Goal: Task Accomplishment & Management: Use online tool/utility

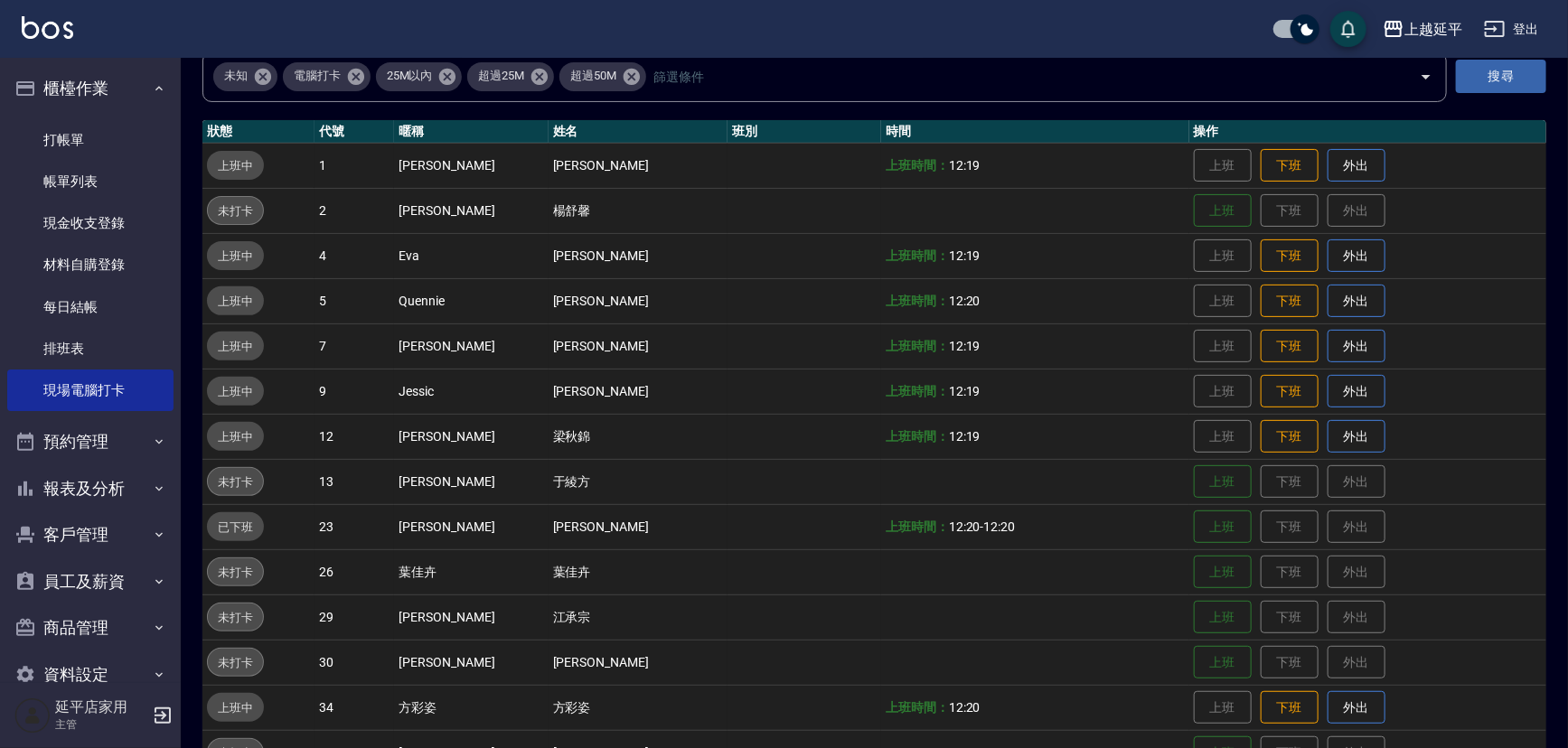
scroll to position [288, 0]
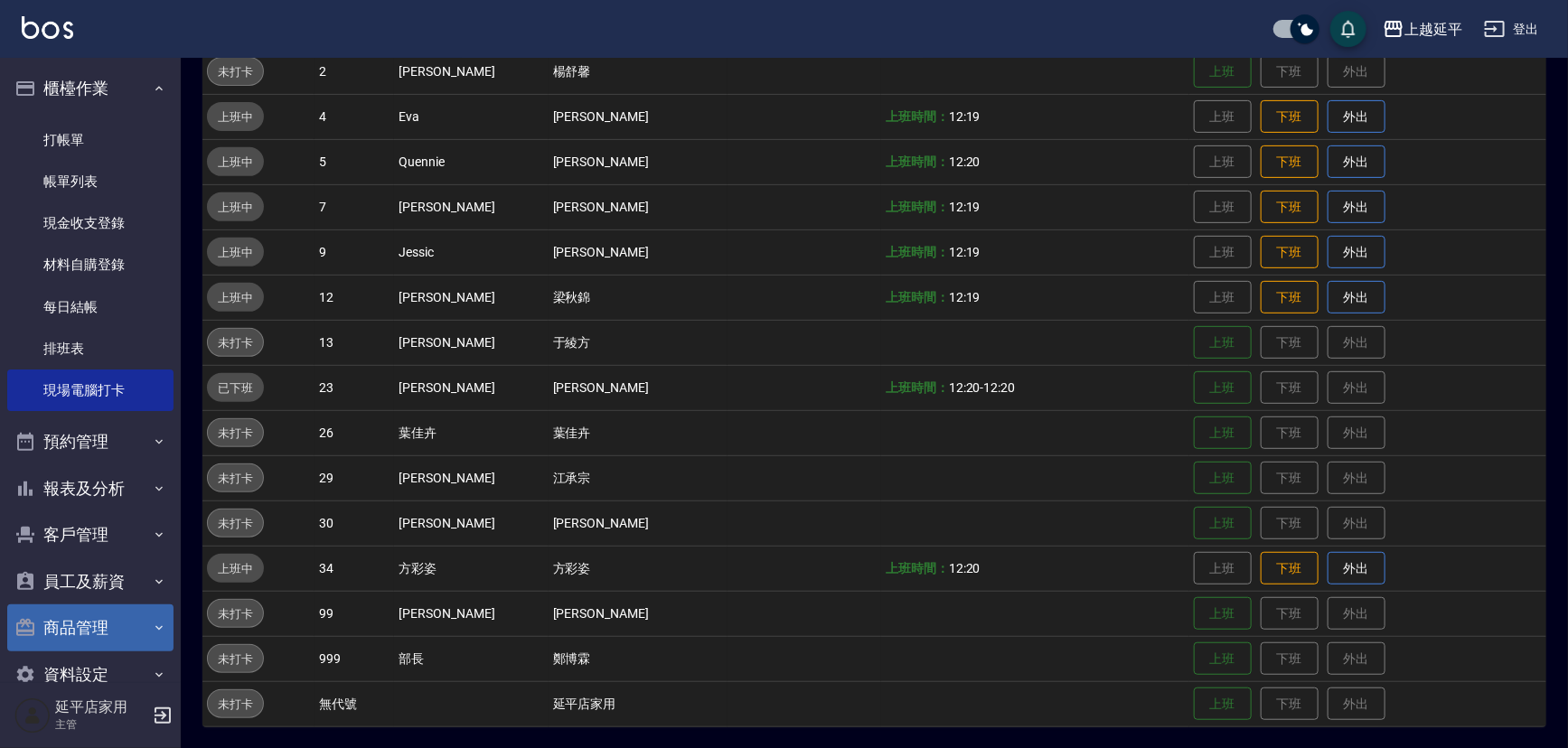
click at [111, 631] on button "商品管理" at bounding box center [90, 627] width 166 height 47
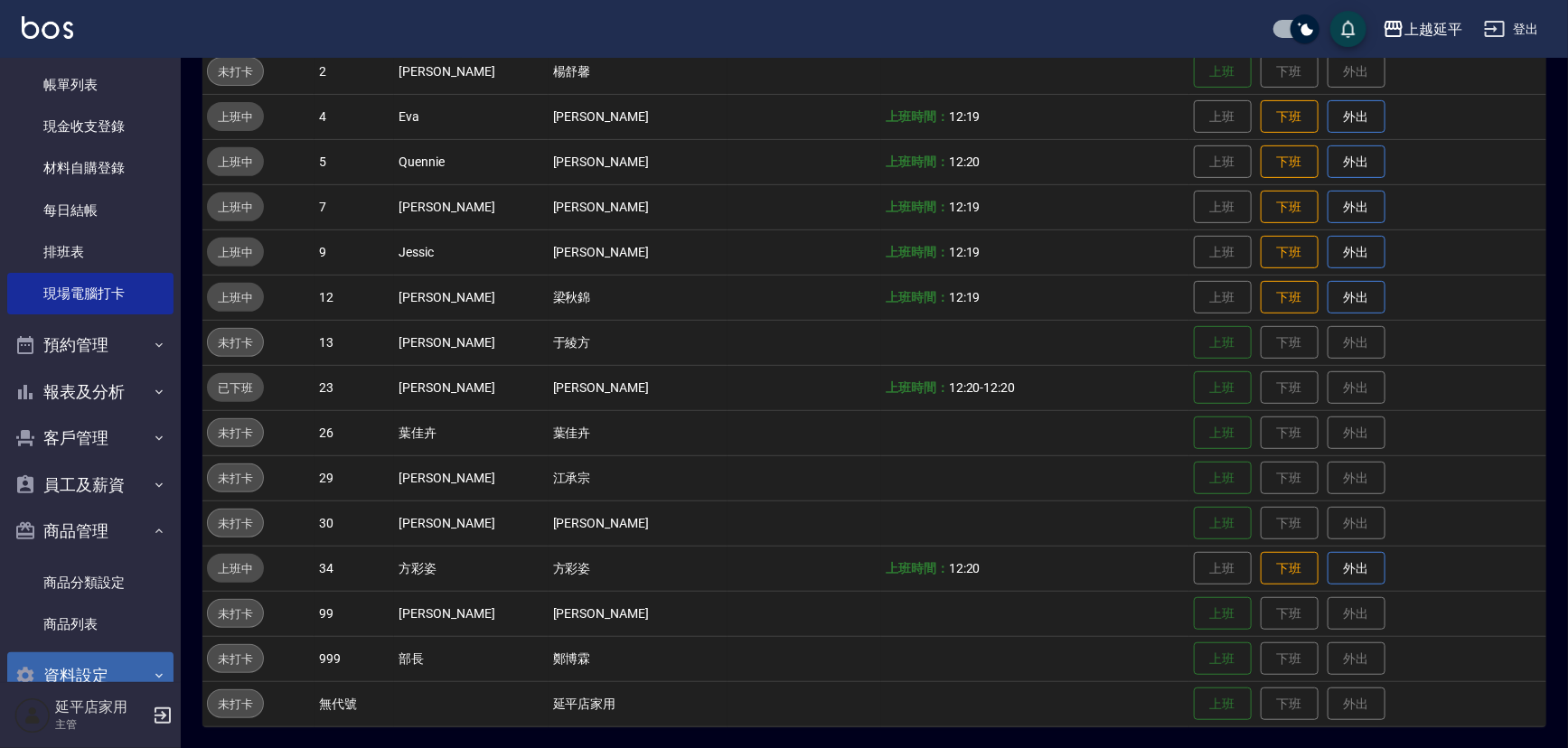
scroll to position [135, 0]
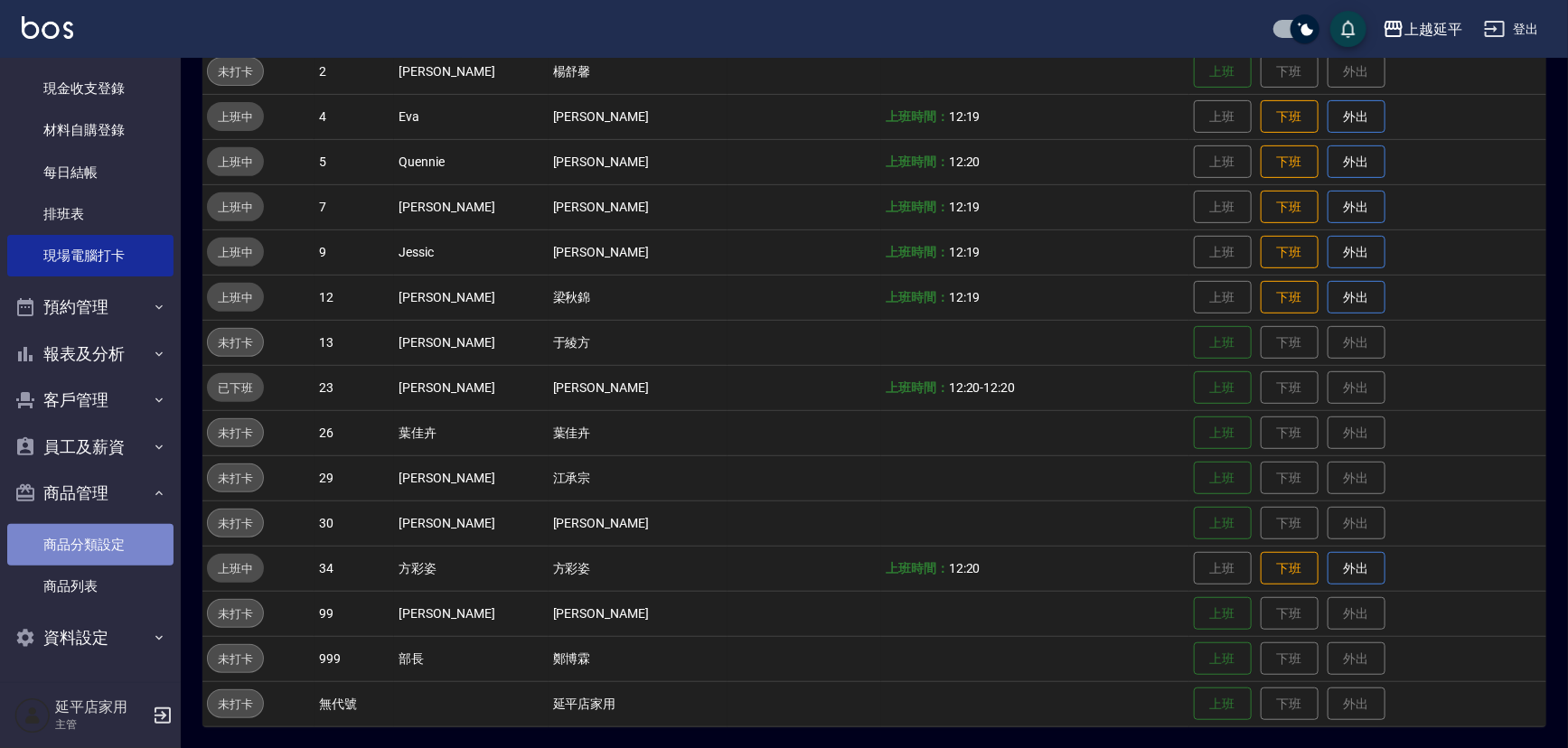
click at [141, 543] on link "商品分類設定" at bounding box center [90, 544] width 166 height 41
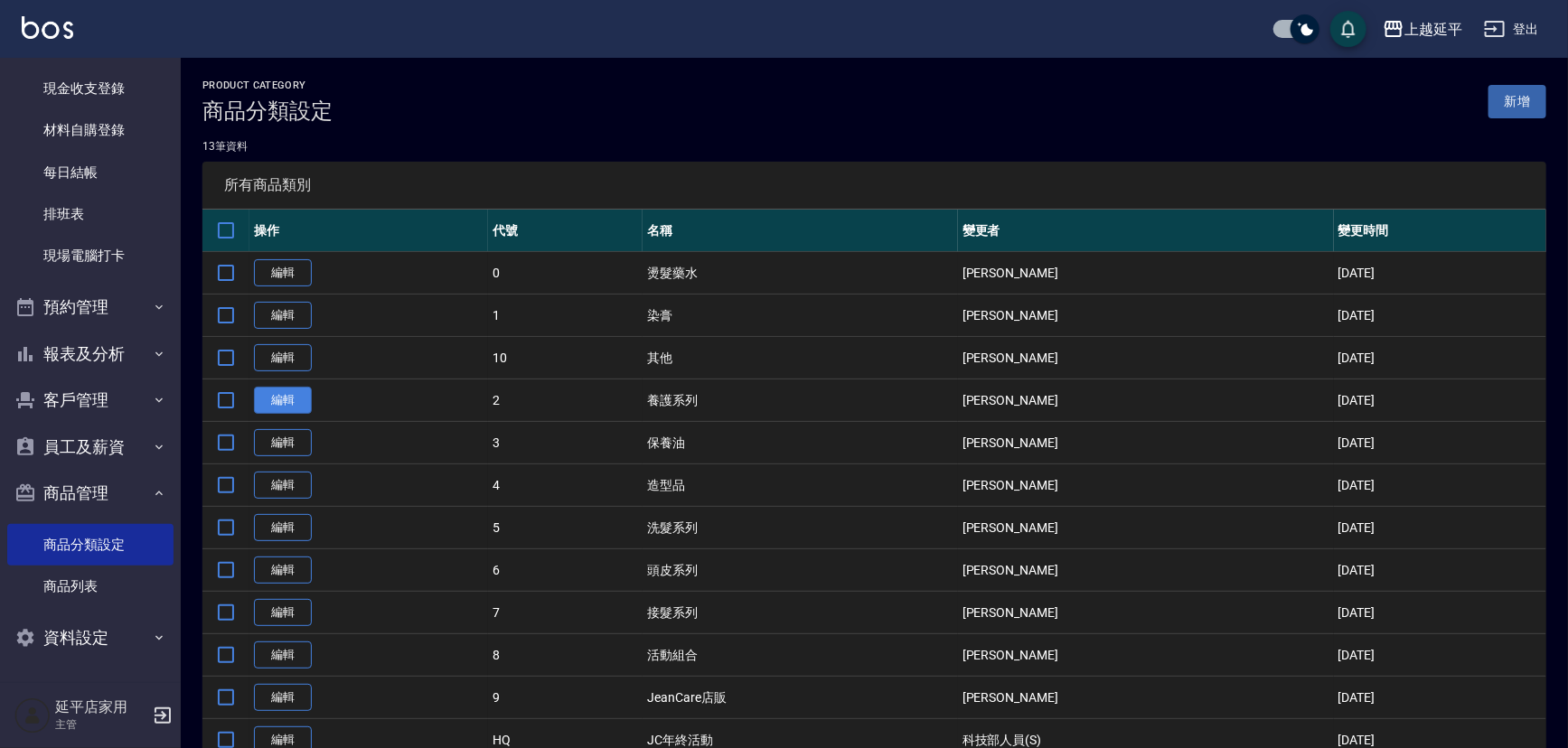
click at [296, 395] on link "編輯" at bounding box center [283, 400] width 58 height 28
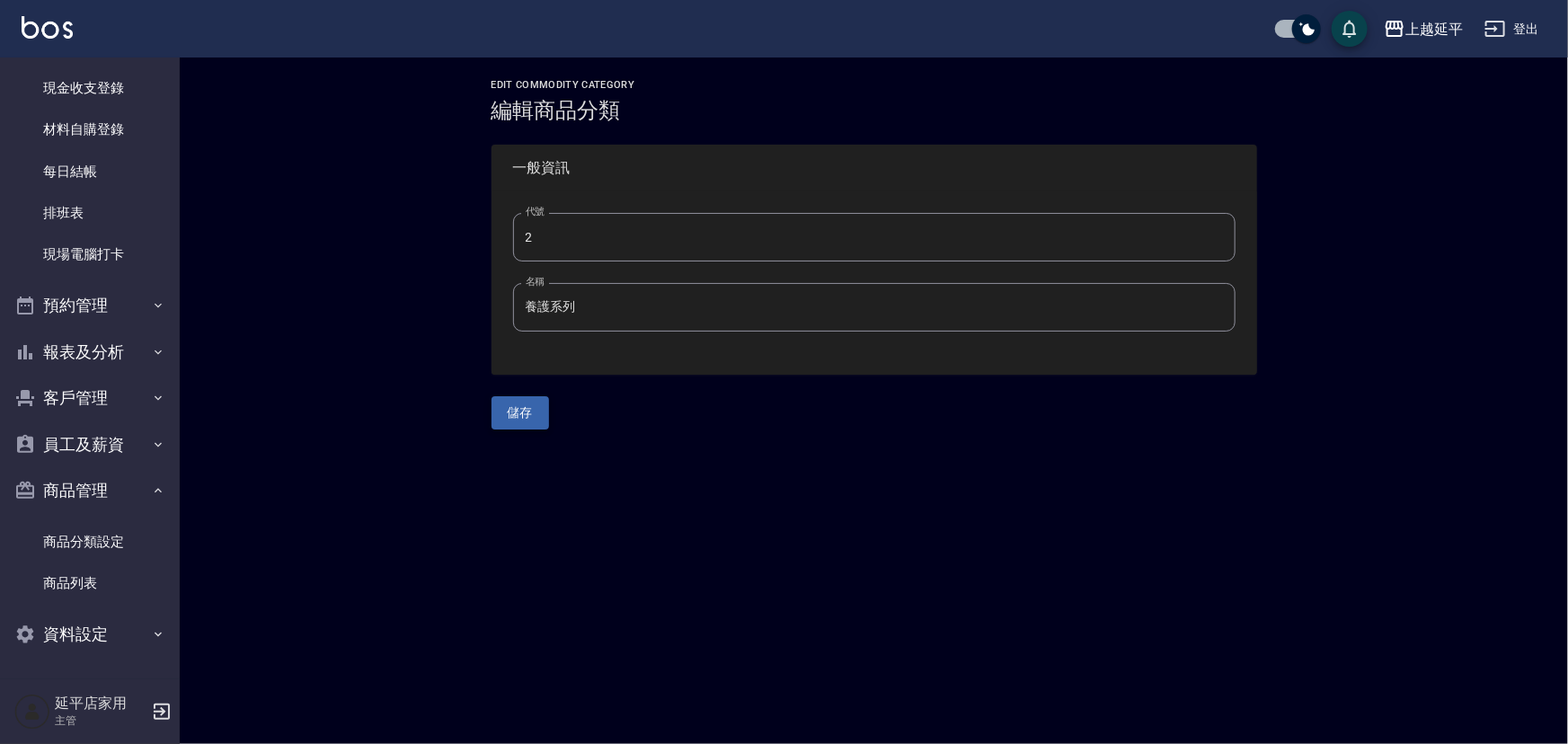
click at [515, 419] on button "儲存" at bounding box center [520, 413] width 58 height 33
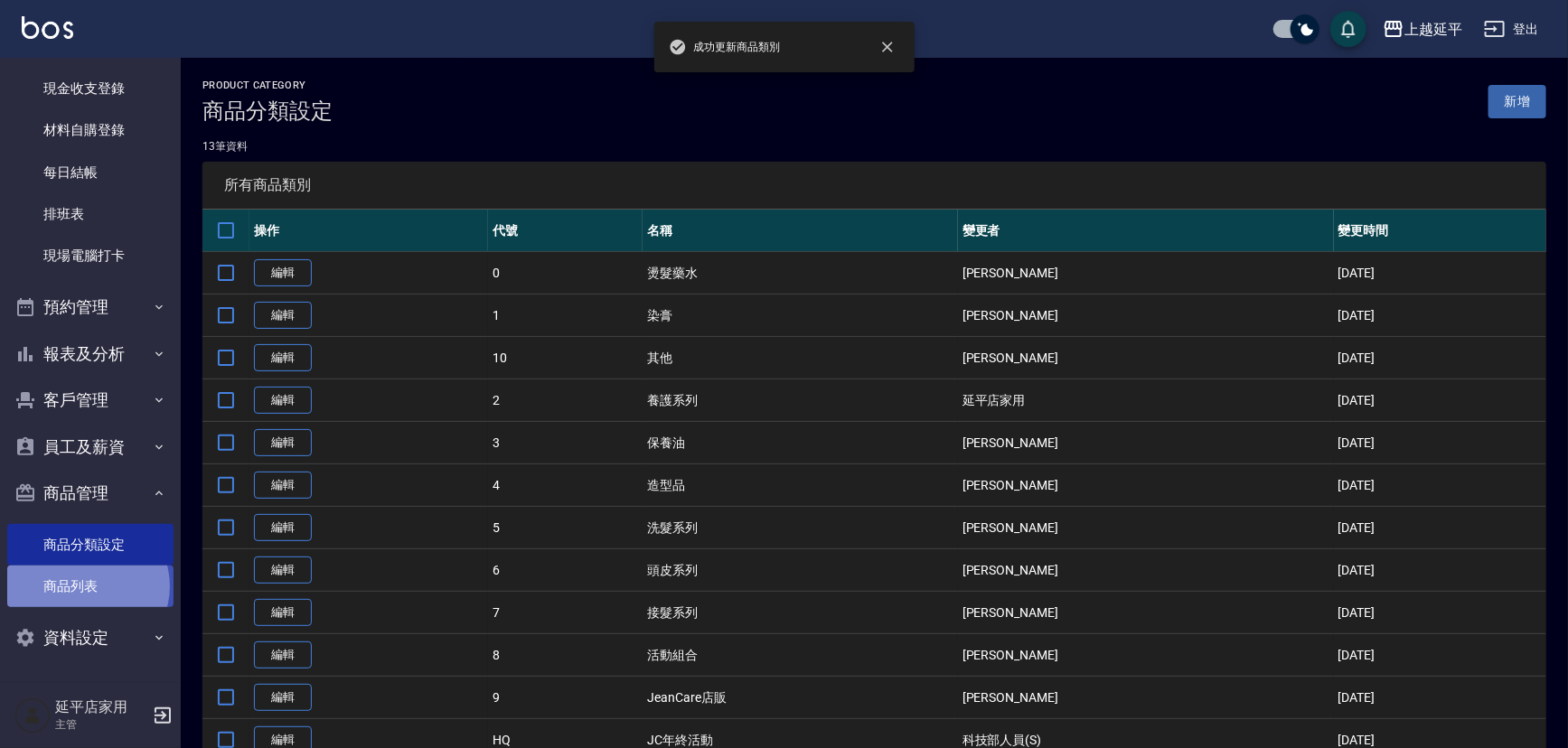
click at [86, 586] on link "商品列表" at bounding box center [90, 586] width 166 height 41
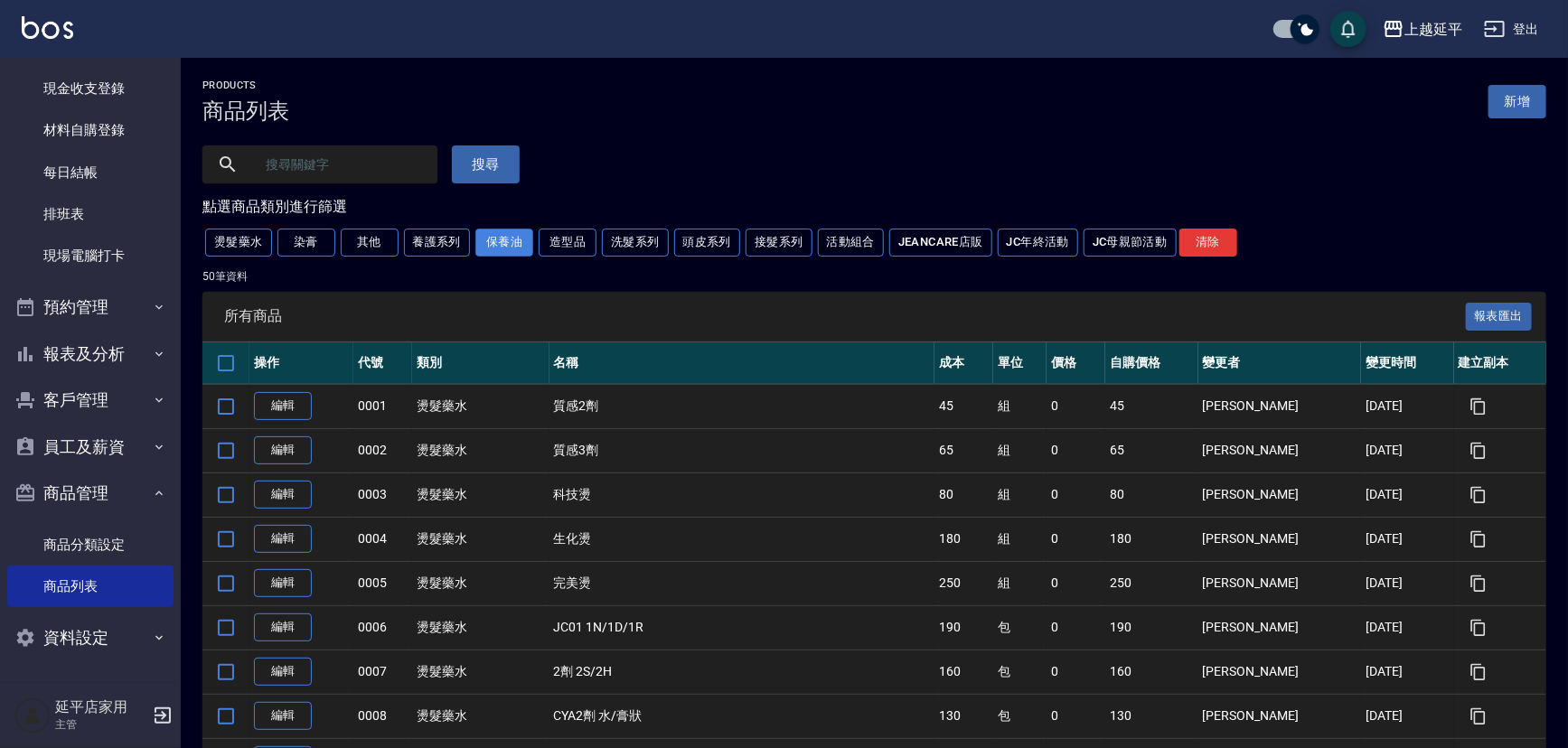
click at [487, 251] on button "保養油" at bounding box center [504, 242] width 58 height 28
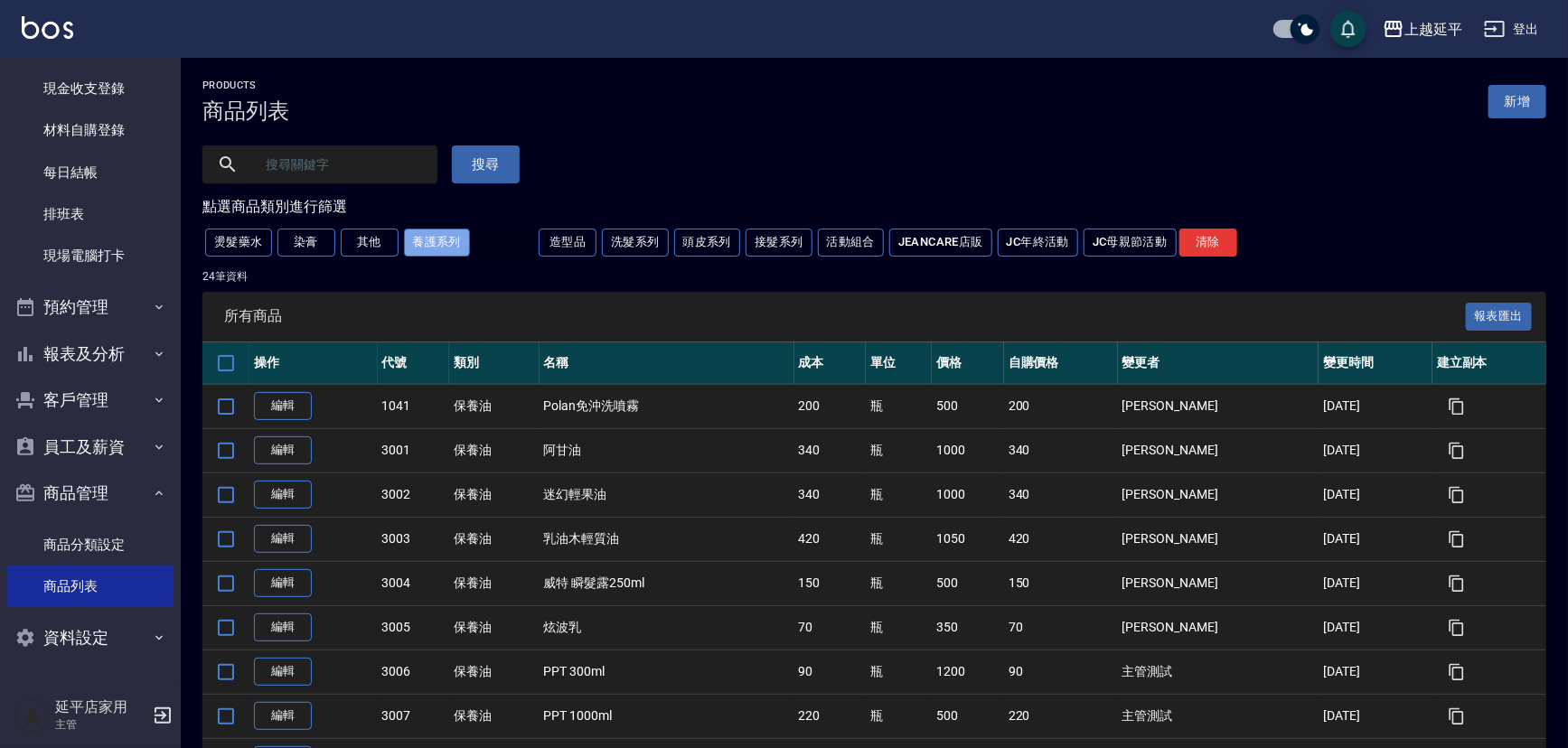
click at [438, 243] on button "養護系列" at bounding box center [437, 242] width 67 height 28
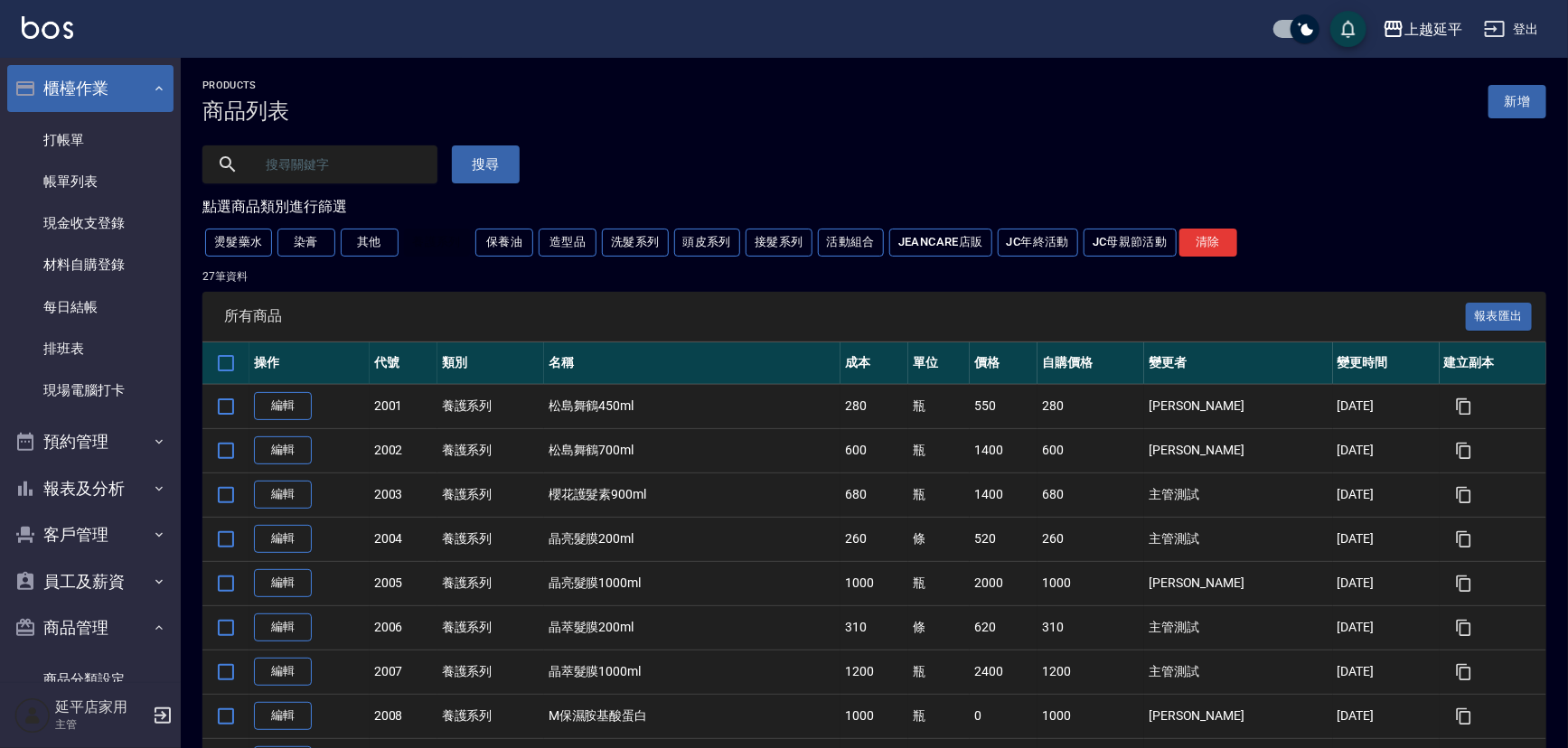
click at [69, 93] on button "櫃檯作業" at bounding box center [90, 88] width 166 height 47
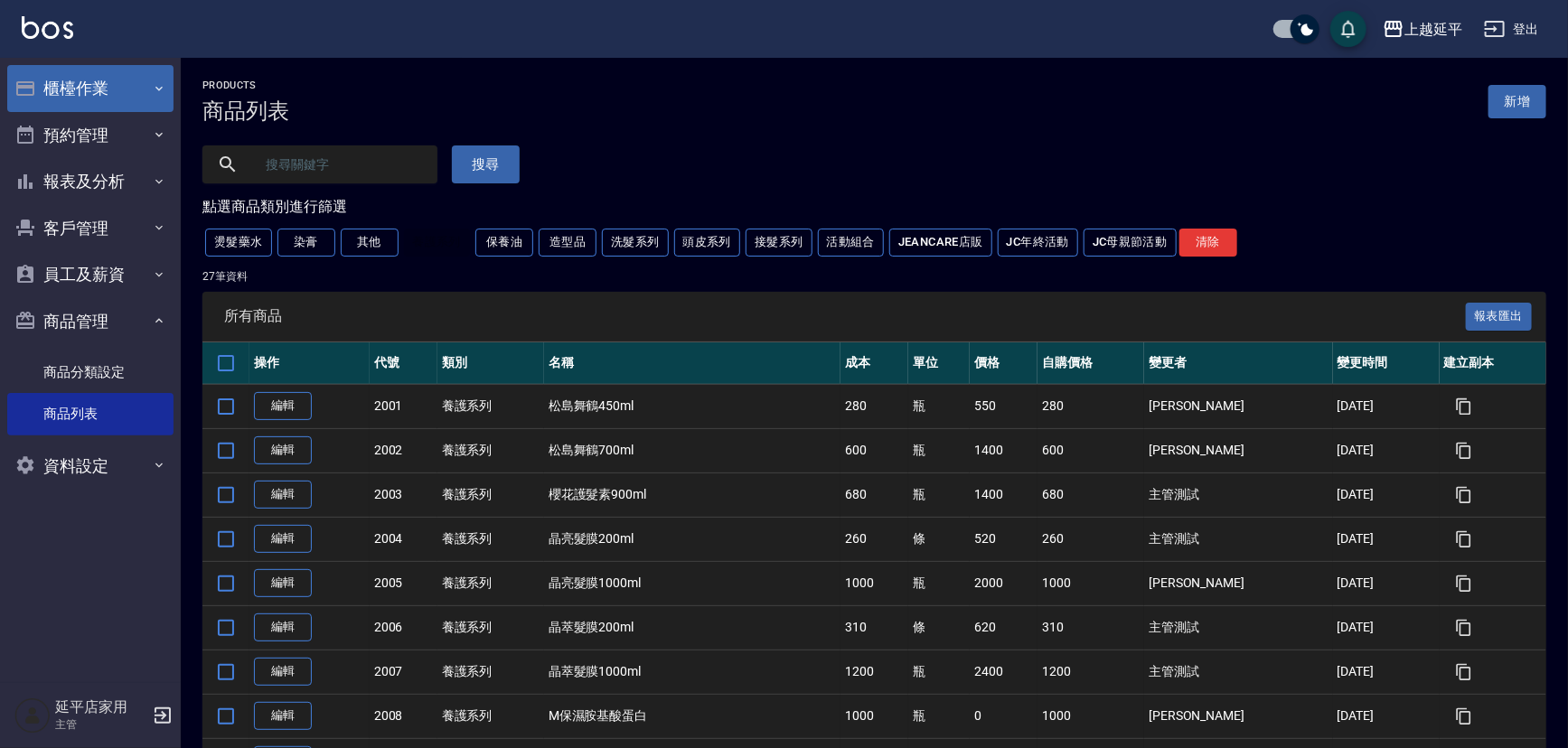
click at [92, 89] on button "櫃檯作業" at bounding box center [90, 88] width 166 height 47
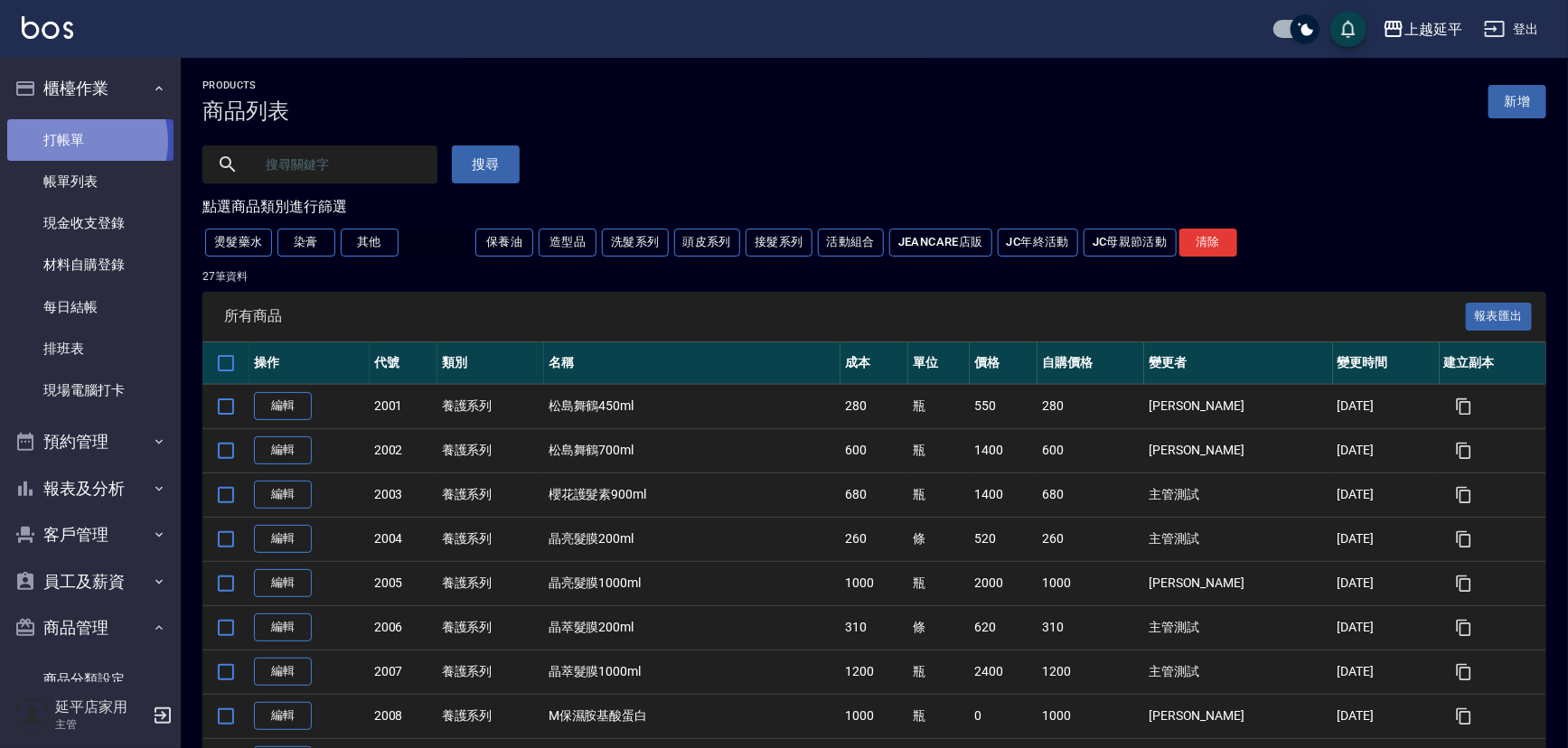
click at [75, 141] on link "打帳單" at bounding box center [90, 140] width 166 height 41
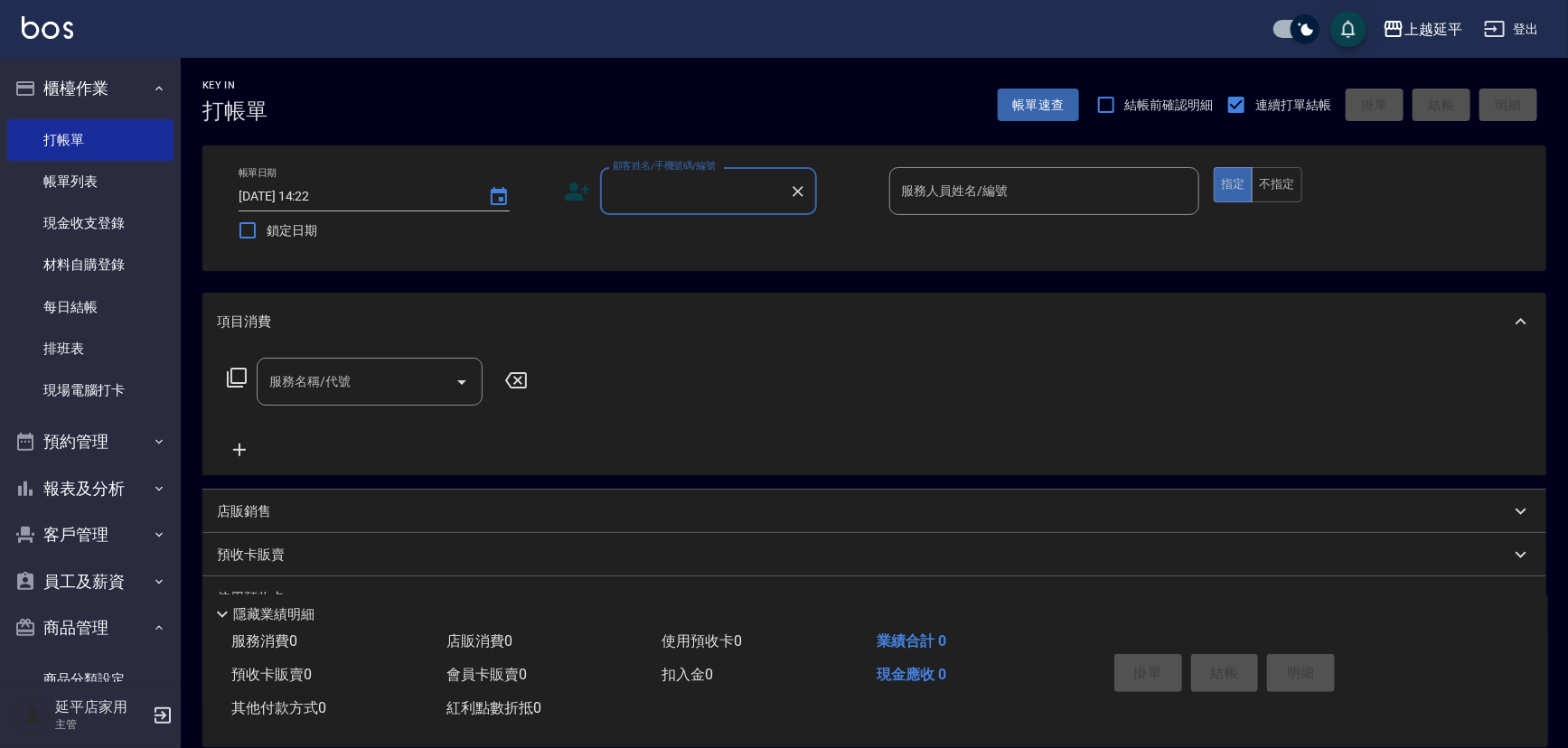
click at [687, 190] on input "顧客姓名/手機號碼/編號" at bounding box center [694, 191] width 174 height 31
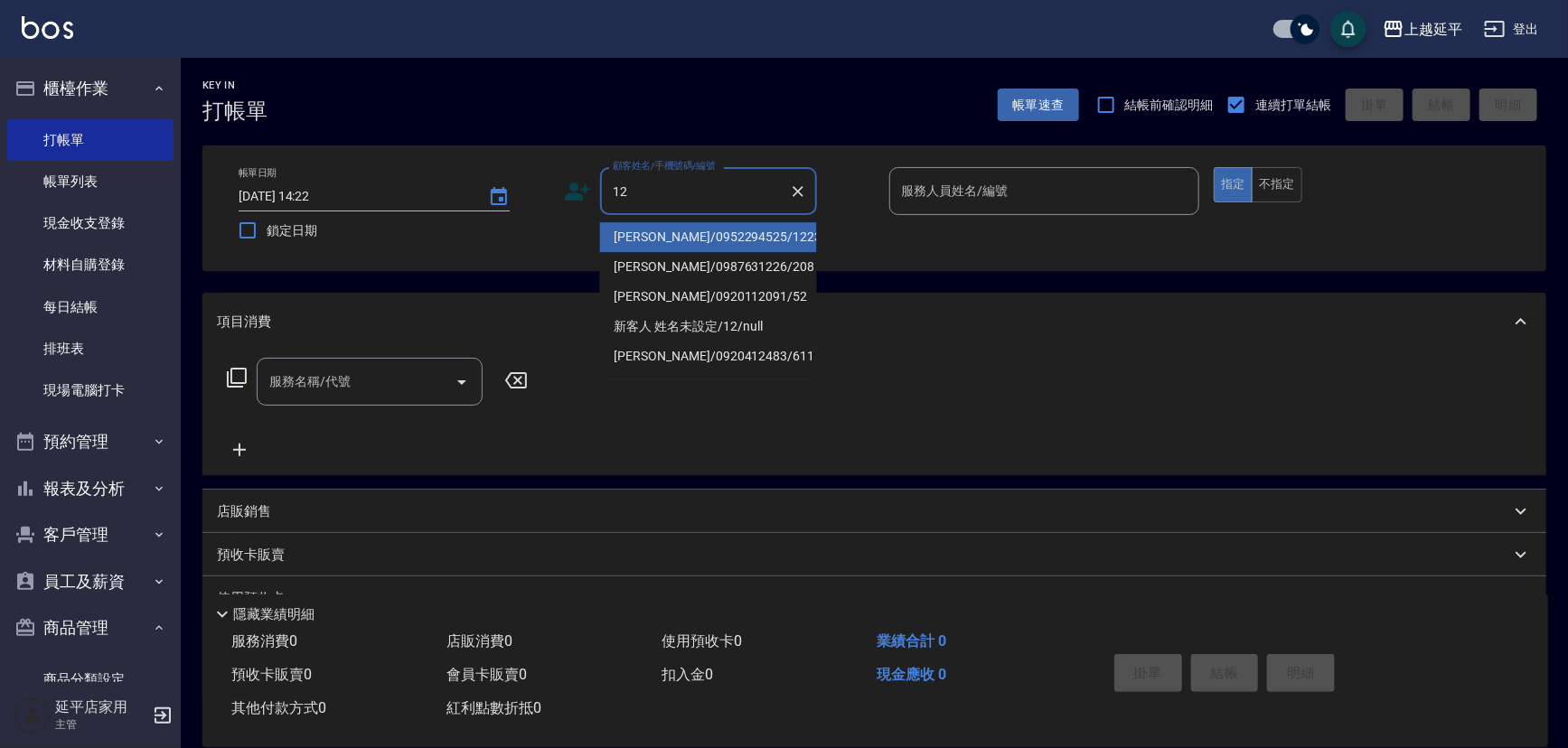
click at [678, 234] on li "[PERSON_NAME]/0952294525/1223" at bounding box center [709, 237] width 217 height 29
type input "[PERSON_NAME]/0952294525/1223"
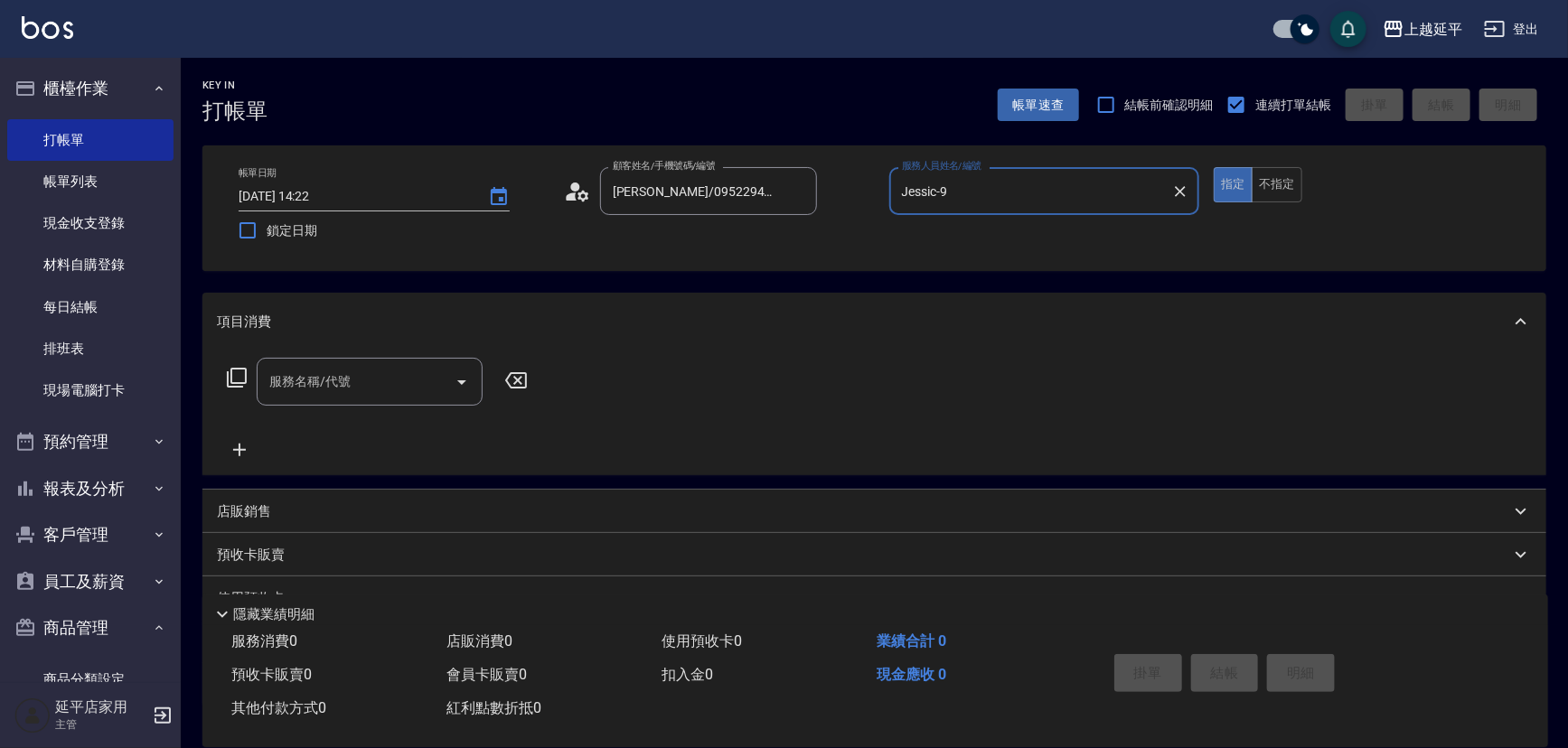
type input "Jessic-9"
click at [1184, 190] on icon "Clear" at bounding box center [1181, 192] width 18 height 18
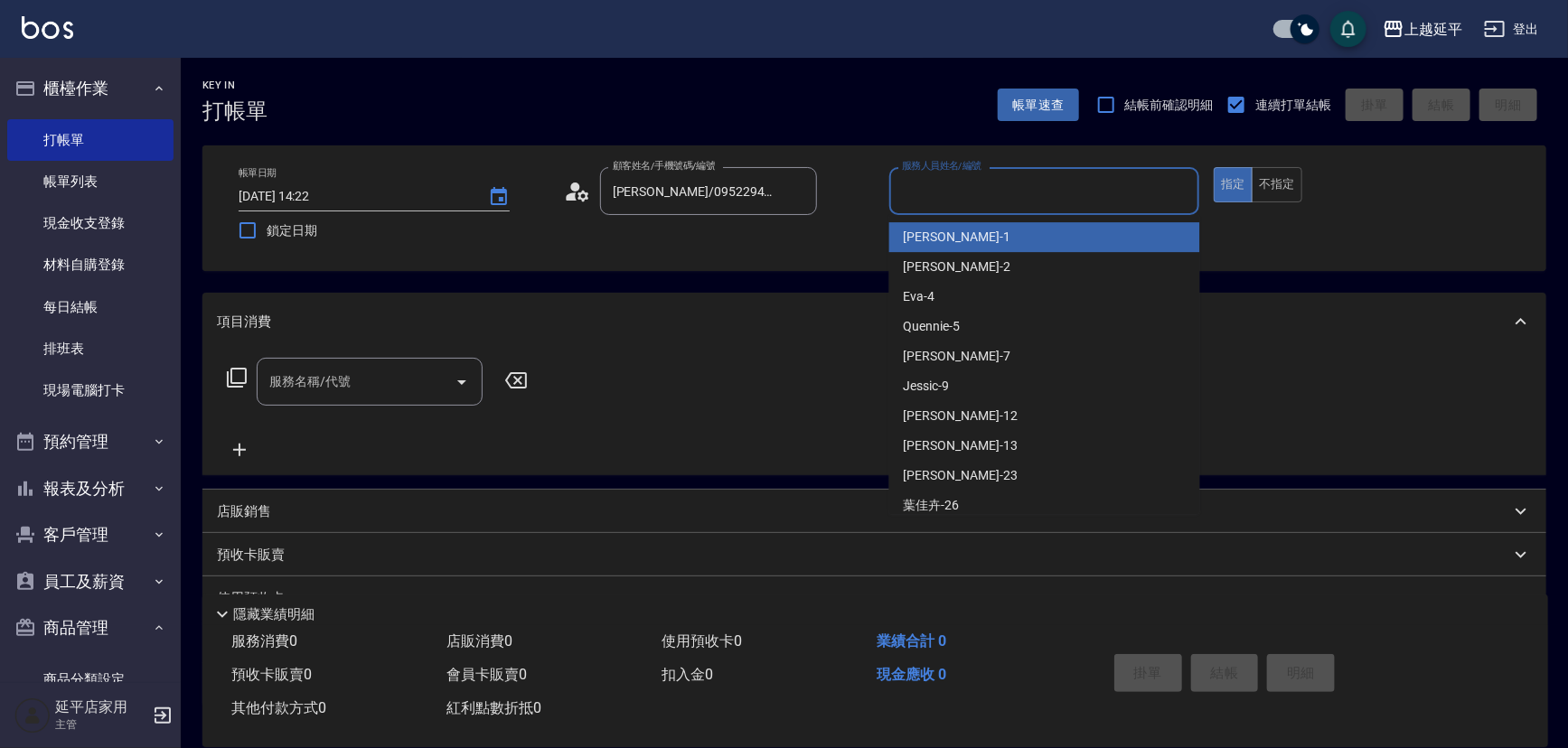
click at [1028, 198] on input "服務人員姓名/編號" at bounding box center [1044, 191] width 295 height 31
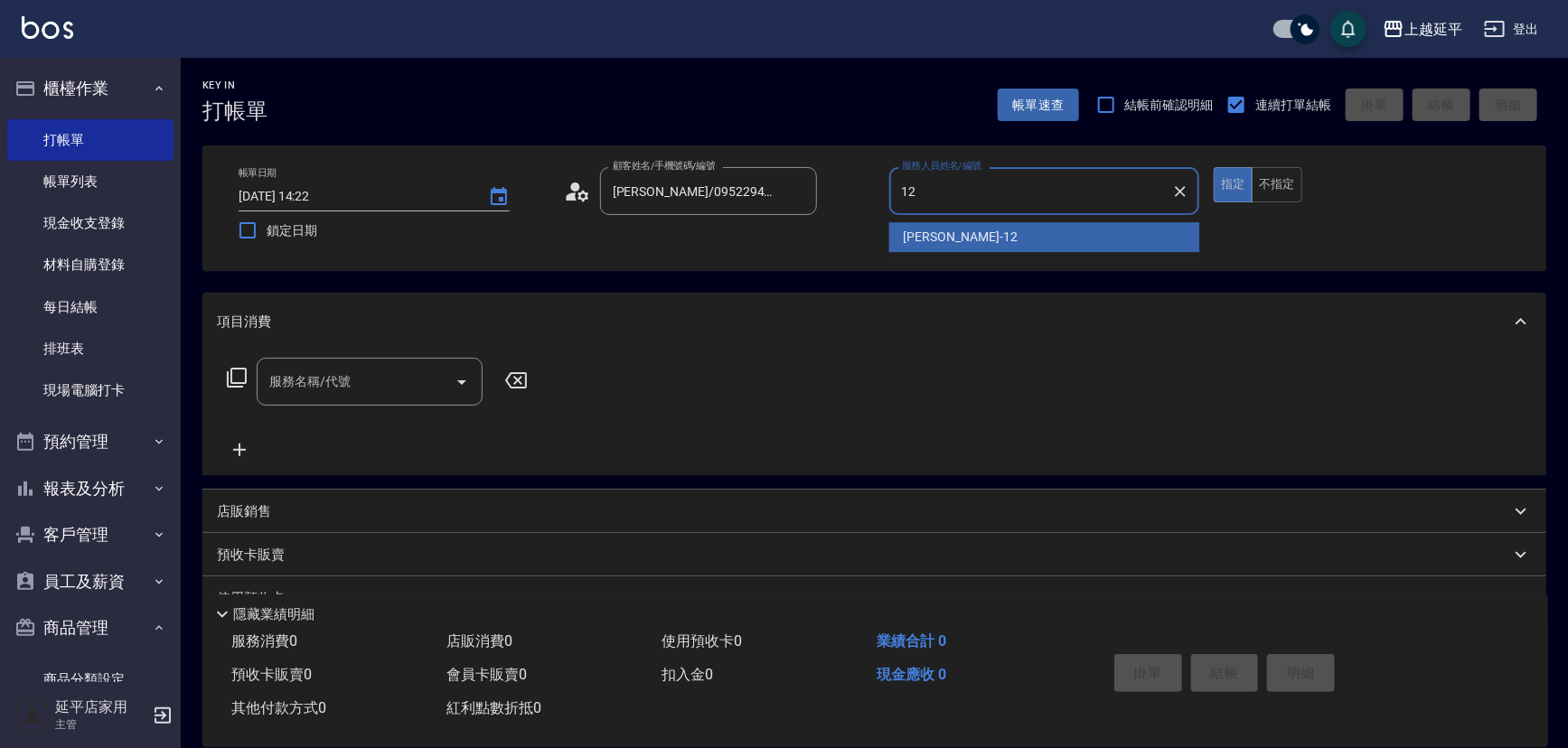
click at [963, 236] on div "[PERSON_NAME] -12" at bounding box center [1044, 237] width 311 height 29
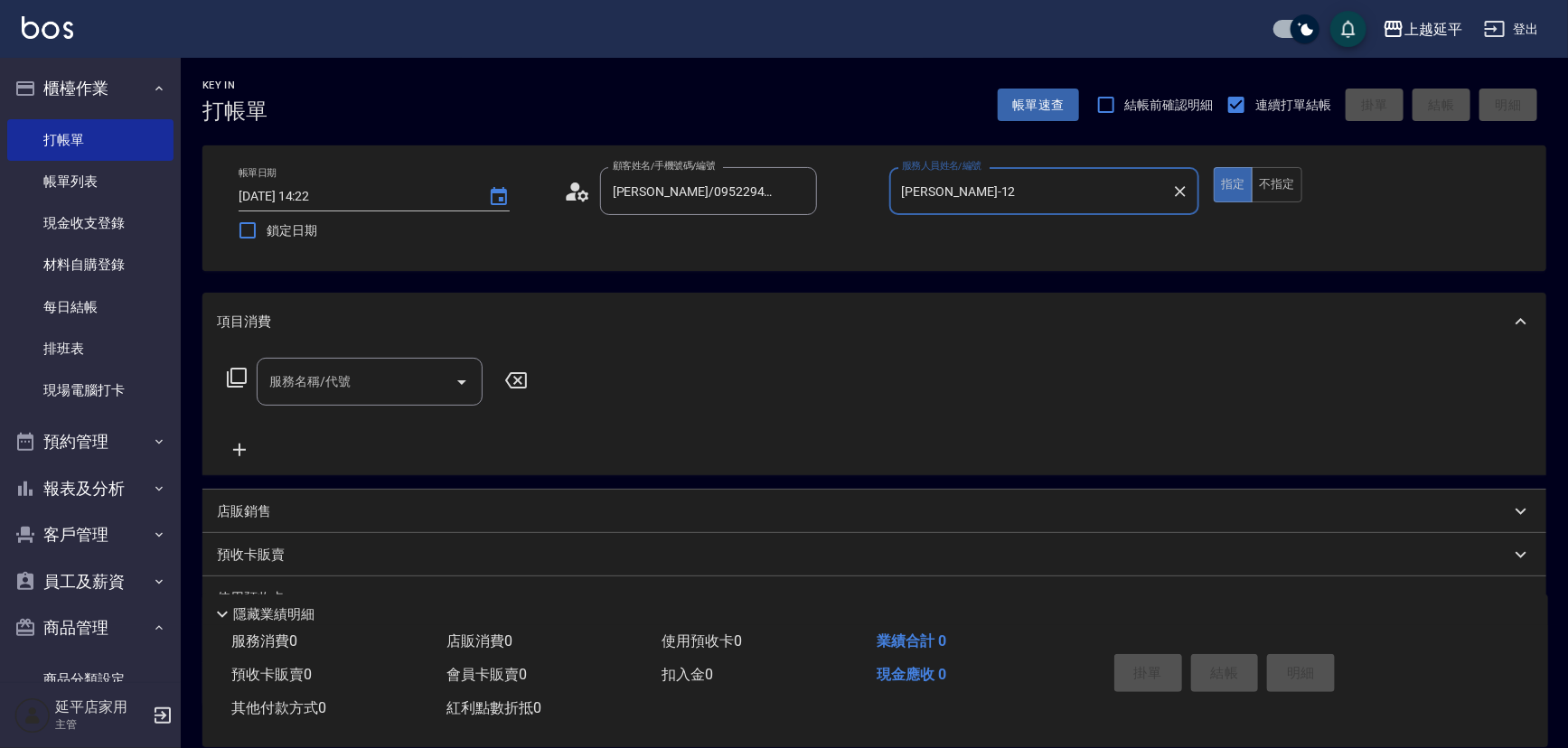
type input "[PERSON_NAME]-12"
click at [387, 379] on input "服務名稱/代號" at bounding box center [355, 382] width 183 height 31
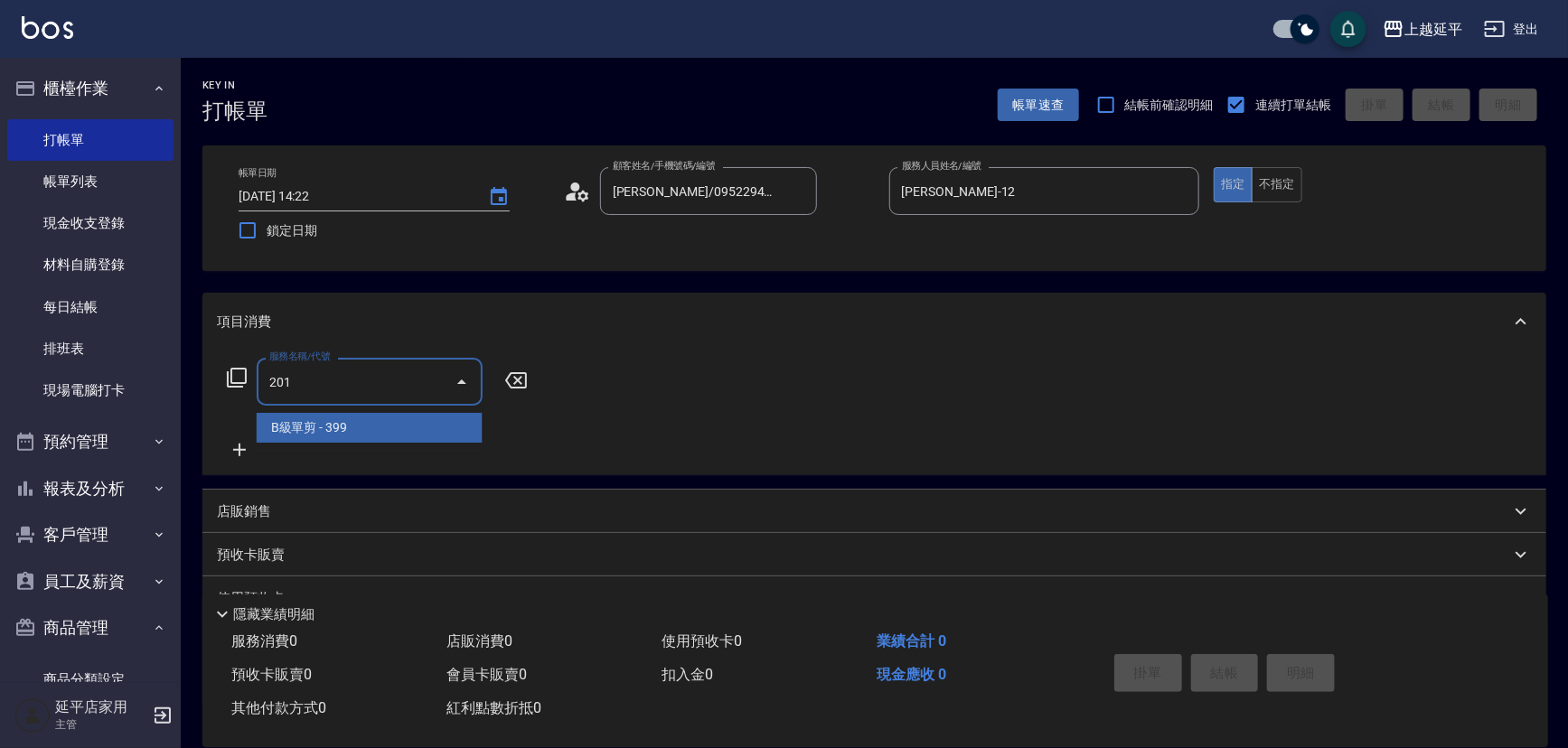
click at [397, 424] on span "B級單剪 - 399" at bounding box center [370, 428] width 226 height 29
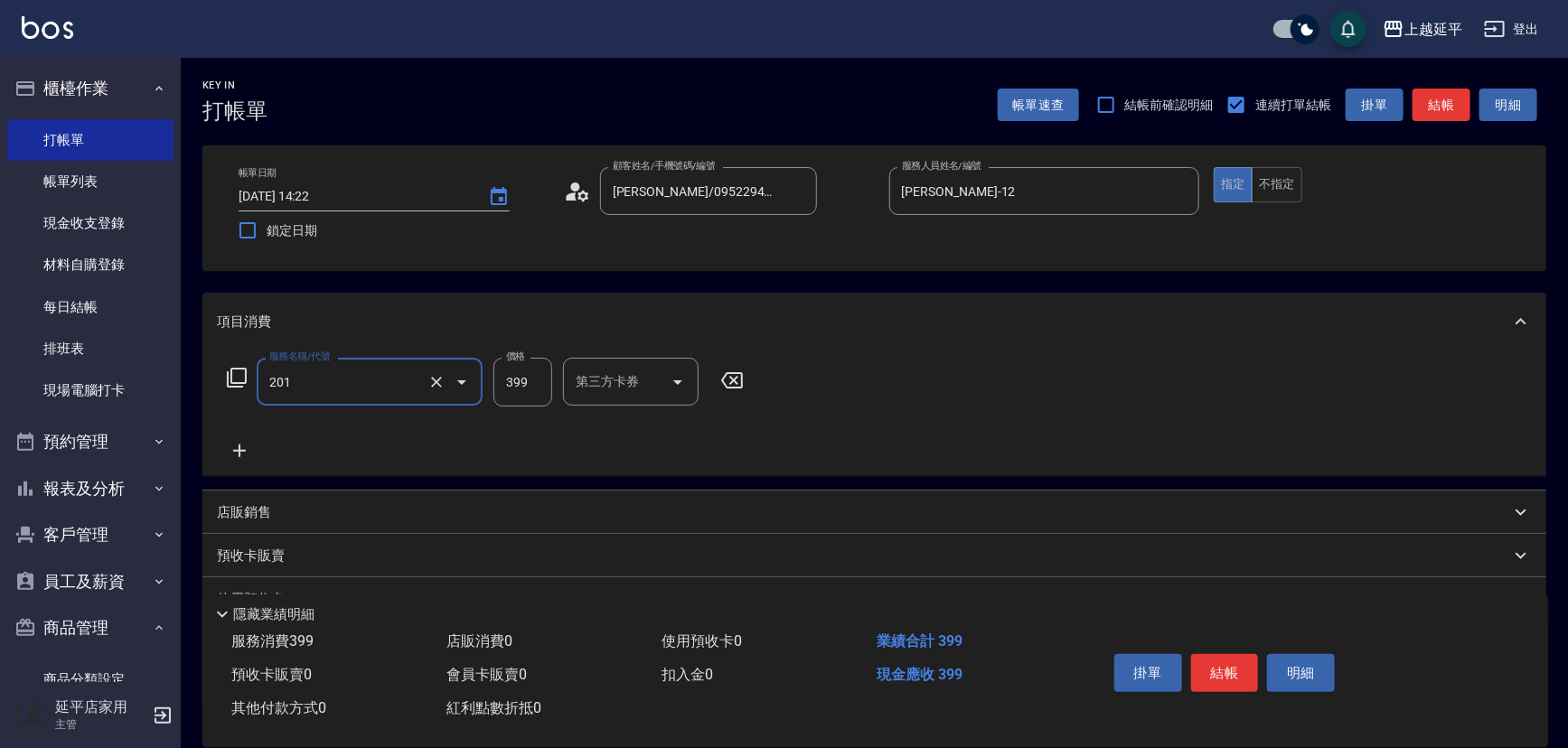
click at [534, 385] on input "399" at bounding box center [522, 382] width 59 height 49
type input "B級單剪(201)"
type input "499"
click at [1237, 664] on button "結帳" at bounding box center [1225, 673] width 68 height 38
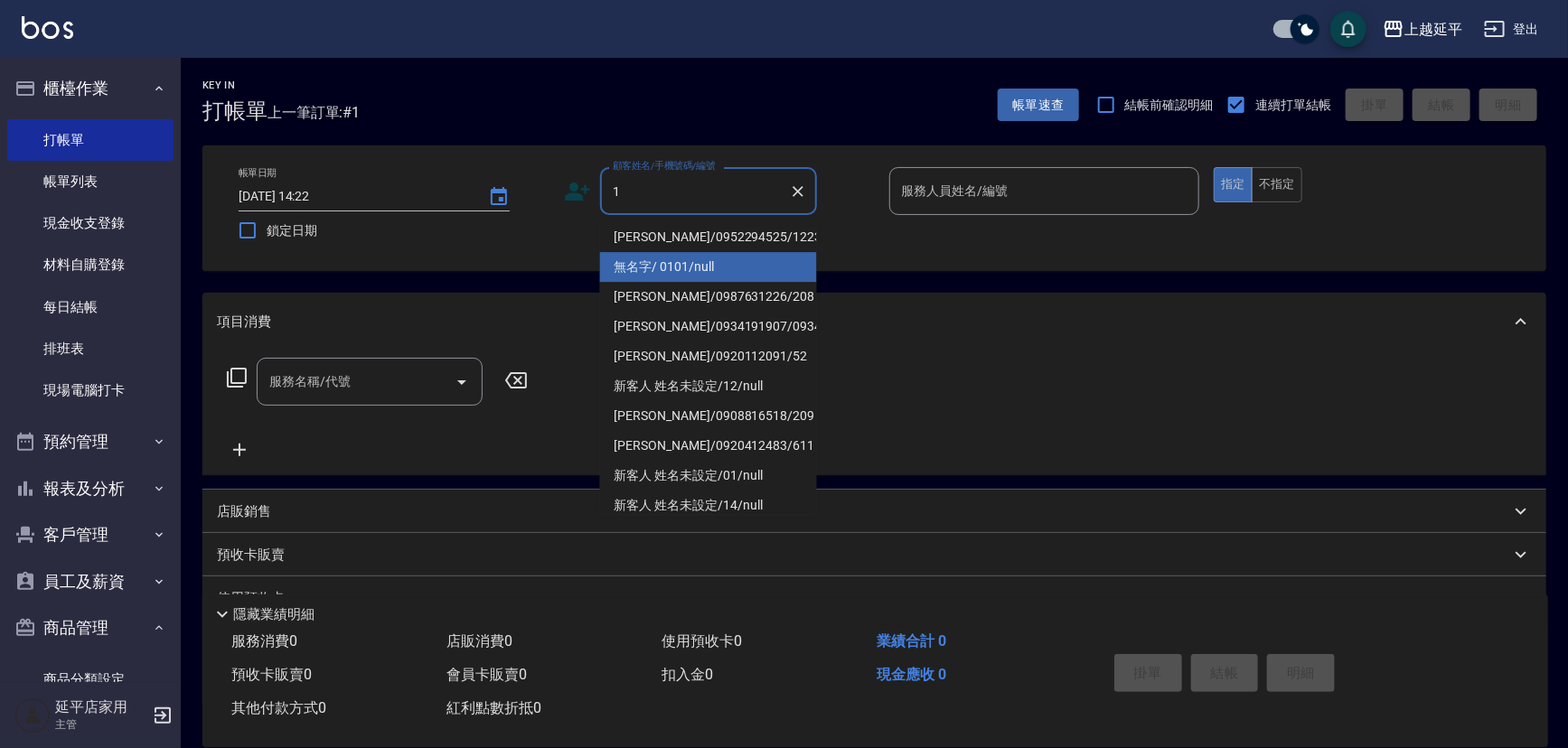
click at [675, 265] on li "無名字/ 0101/null" at bounding box center [709, 267] width 217 height 29
type input "無名字/ 0101/null"
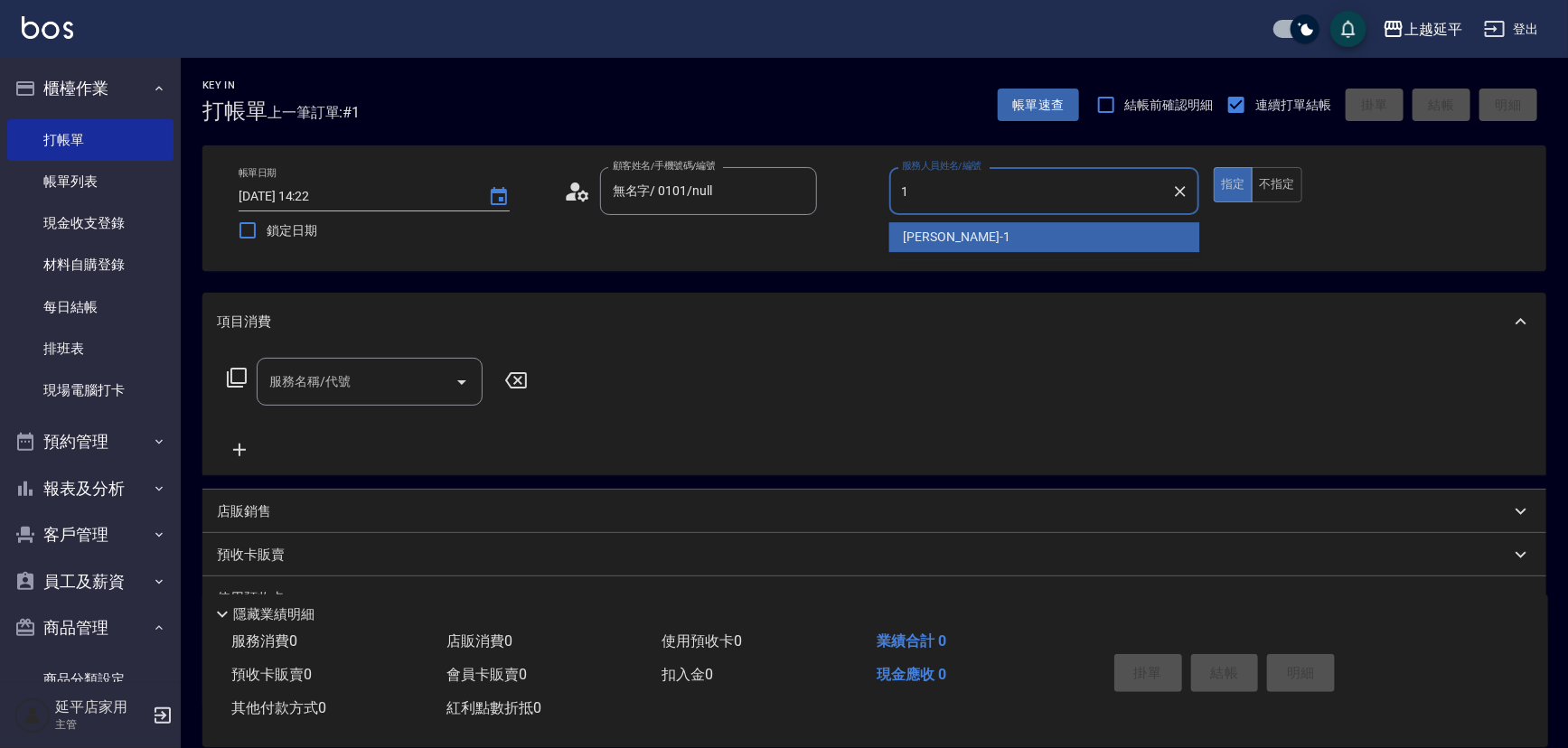
click at [935, 238] on span "[PERSON_NAME]-1" at bounding box center [957, 237] width 106 height 19
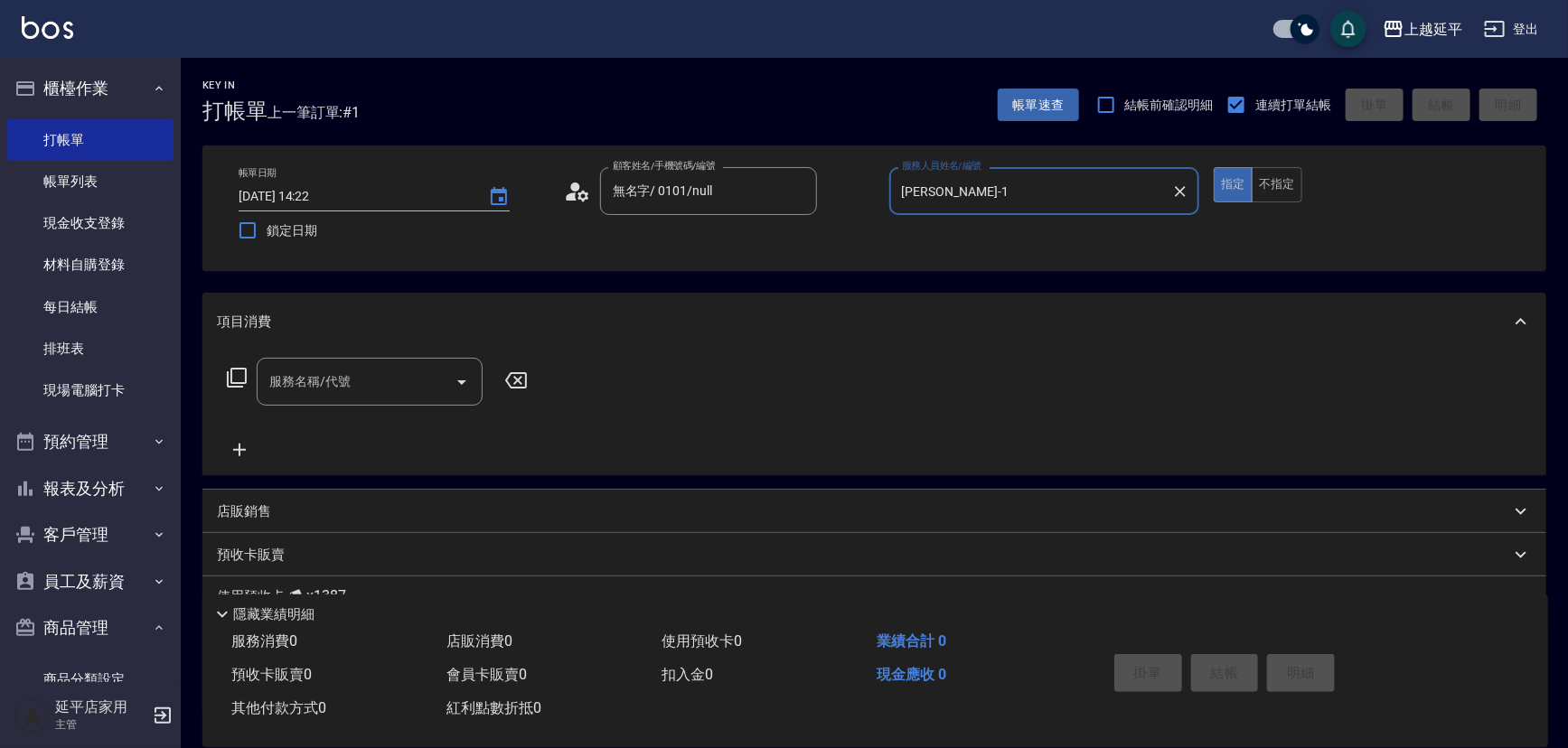
click at [466, 375] on icon "Open" at bounding box center [462, 383] width 22 height 22
type input "[PERSON_NAME]-1"
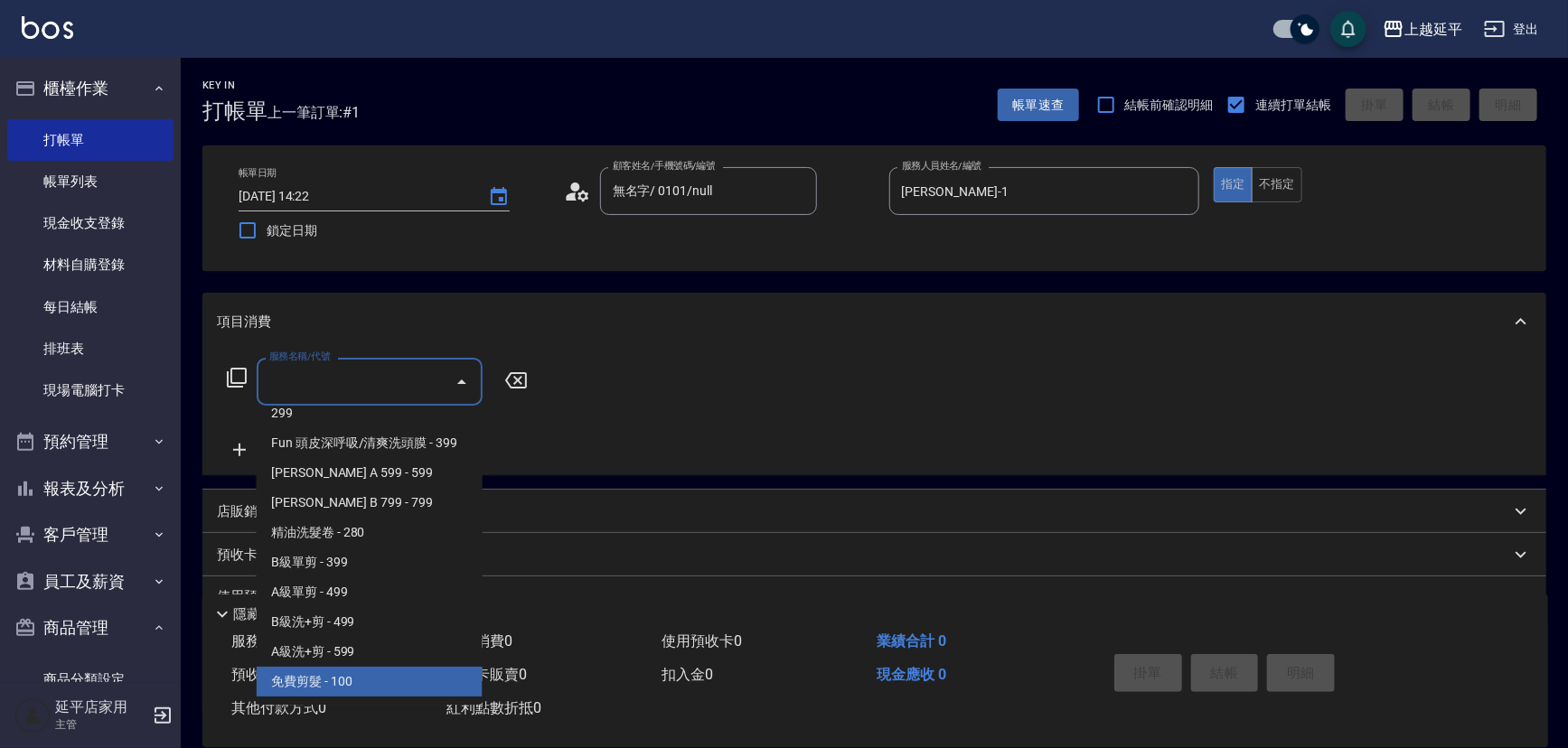
scroll to position [575, 0]
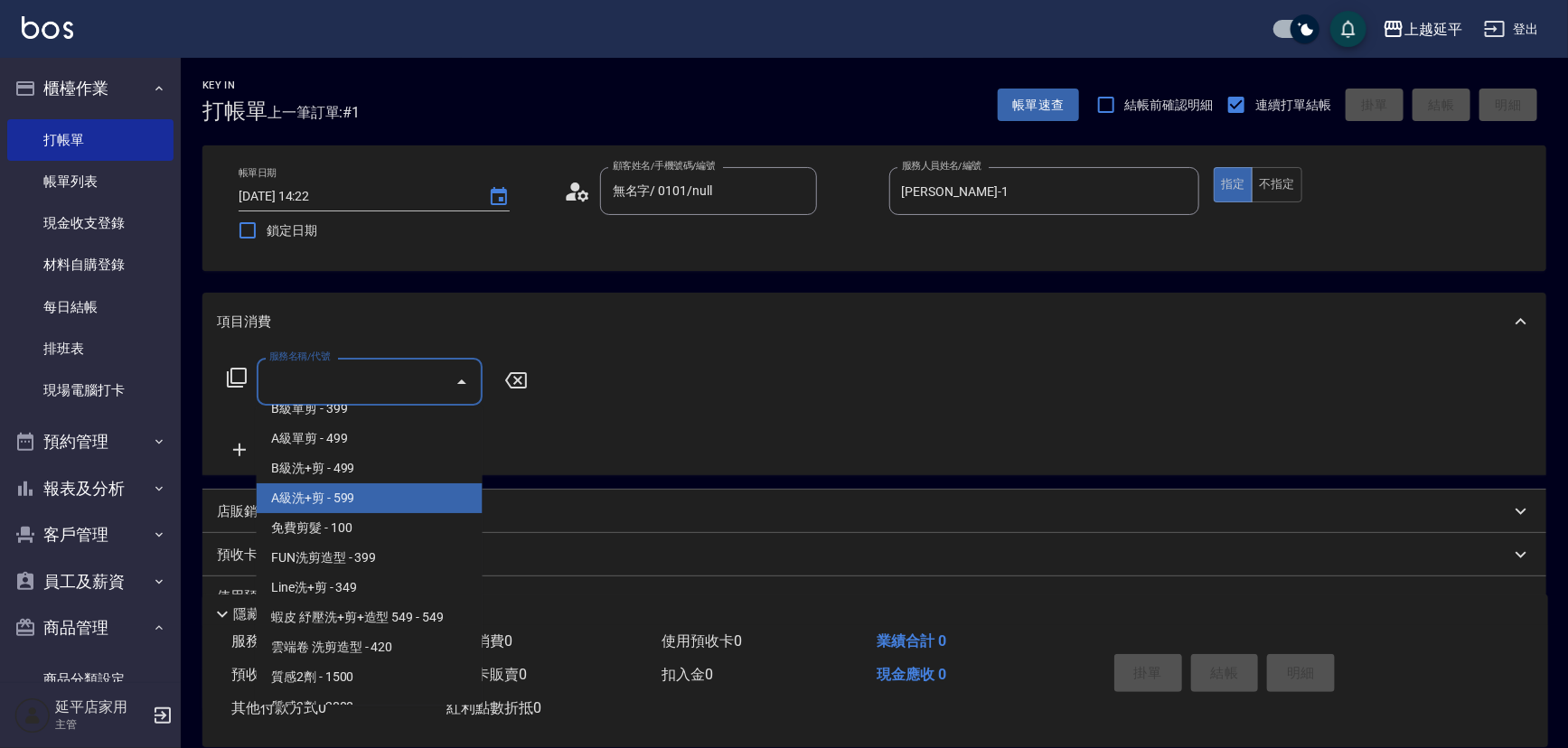
click at [380, 495] on span "A級洗+剪 - 599" at bounding box center [370, 498] width 226 height 29
type input "A級洗+剪(204)"
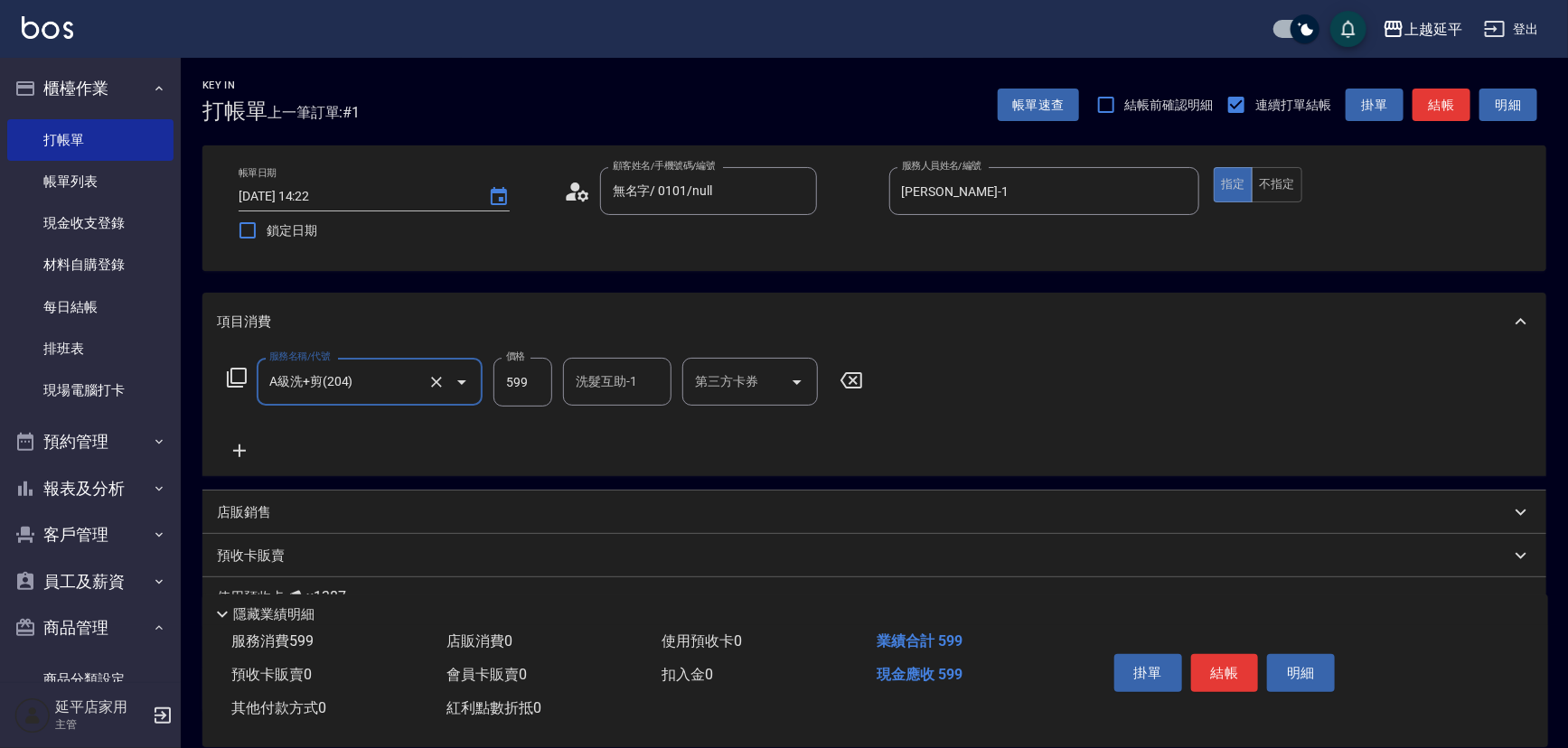
click at [623, 383] on input "洗髮互助-1" at bounding box center [617, 382] width 92 height 31
click at [621, 424] on div "恩恩 -23" at bounding box center [617, 428] width 108 height 29
type input "恩恩-23"
click at [1226, 658] on button "結帳" at bounding box center [1225, 673] width 68 height 38
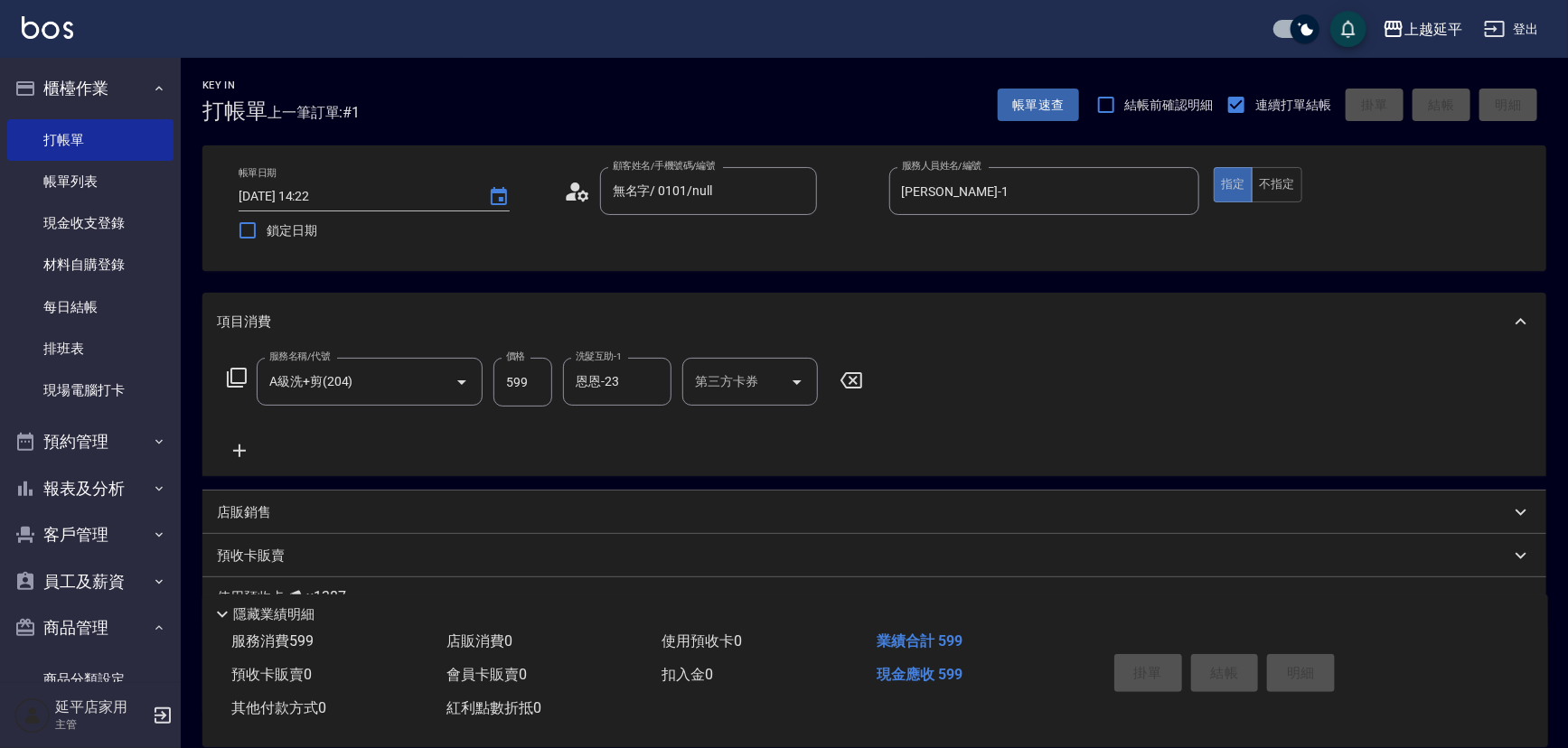
type input "[DATE] 14:42"
